Goal: Transaction & Acquisition: Purchase product/service

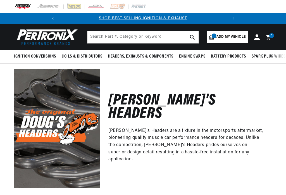
click at [274, 32] on header "Ignition Conversions Back Ignition Conversions Shop by Feature" at bounding box center [143, 37] width 286 height 26
click at [271, 37] on span "3" at bounding box center [272, 35] width 2 height 5
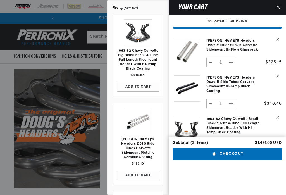
click at [239, 148] on button "Checkout" at bounding box center [227, 154] width 109 height 13
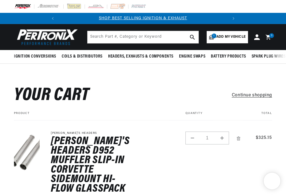
scroll to position [38, 0]
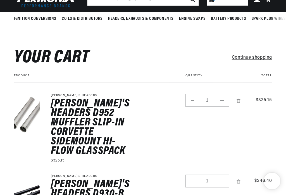
click at [192, 98] on button "Decrease quantity for Doug&#39;s Headers D952 Muffler Slip-In Corvette Sidemoun…" at bounding box center [192, 100] width 13 height 13
type input "0"
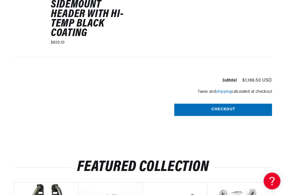
scroll to position [0, 0]
click at [227, 104] on button "Checkout" at bounding box center [224, 110] width 98 height 13
